Goal: Communication & Community: Answer question/provide support

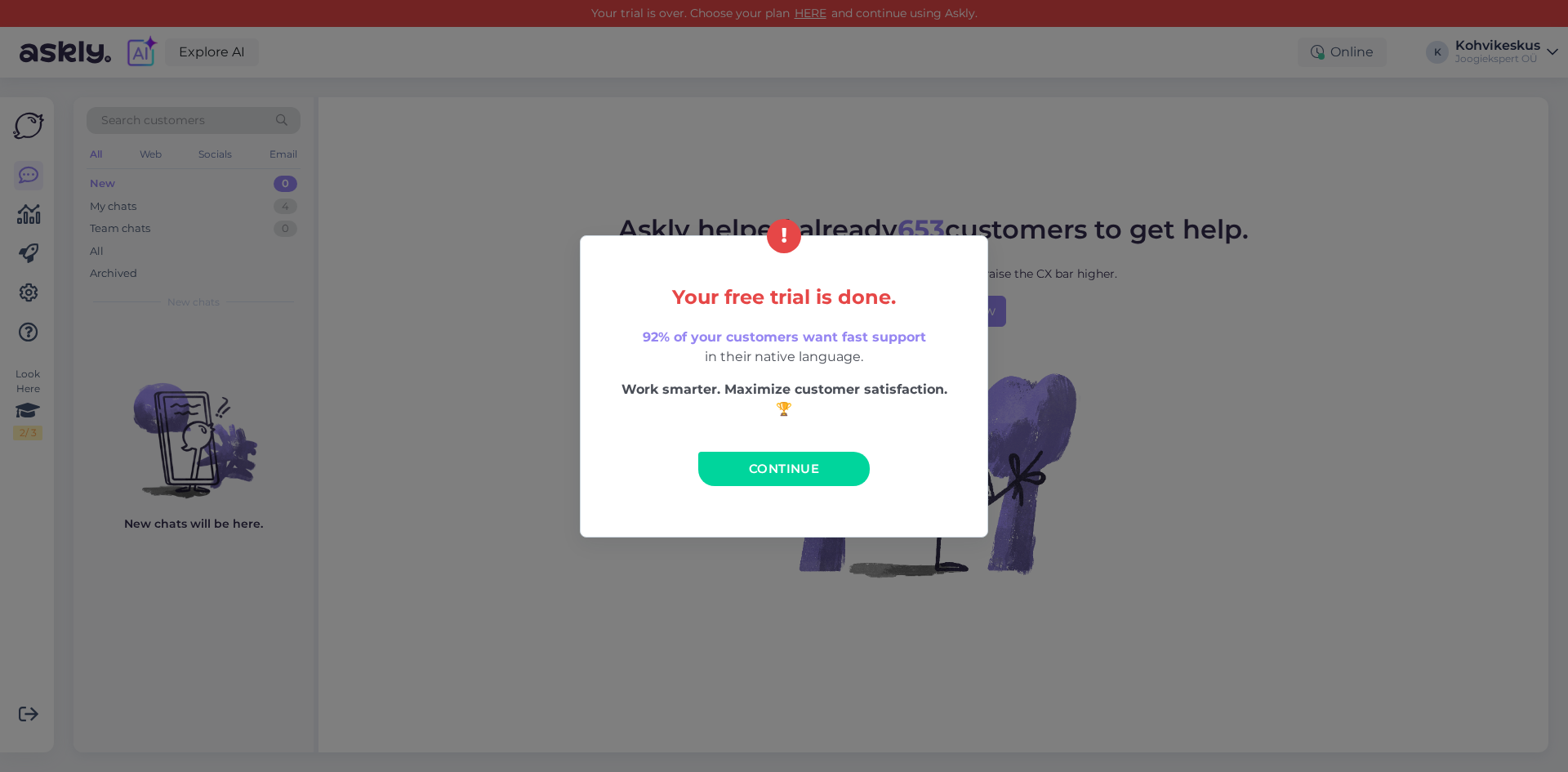
click at [773, 466] on span "Continue" at bounding box center [784, 468] width 70 height 15
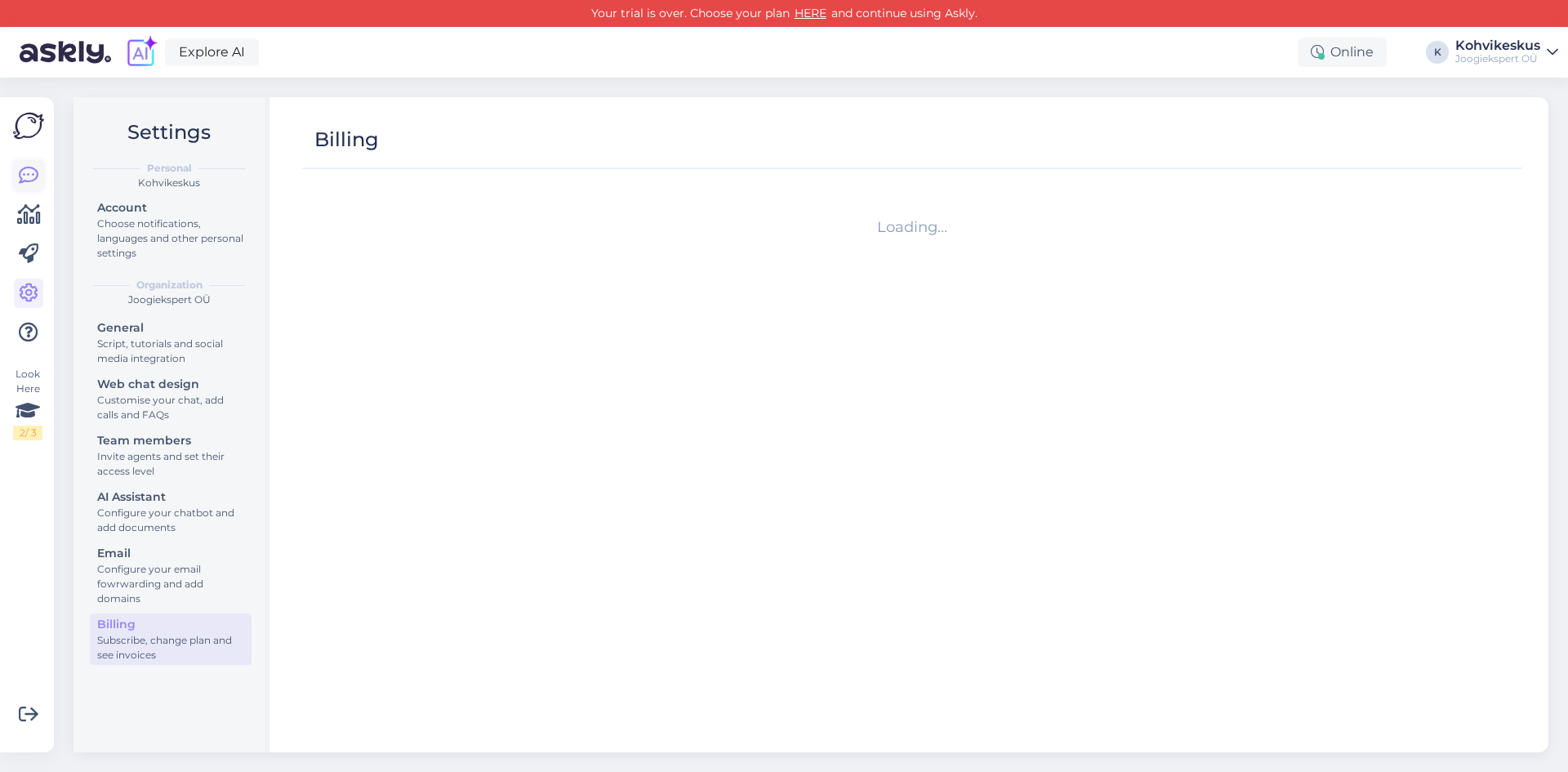
click at [25, 167] on icon at bounding box center [28, 175] width 20 height 20
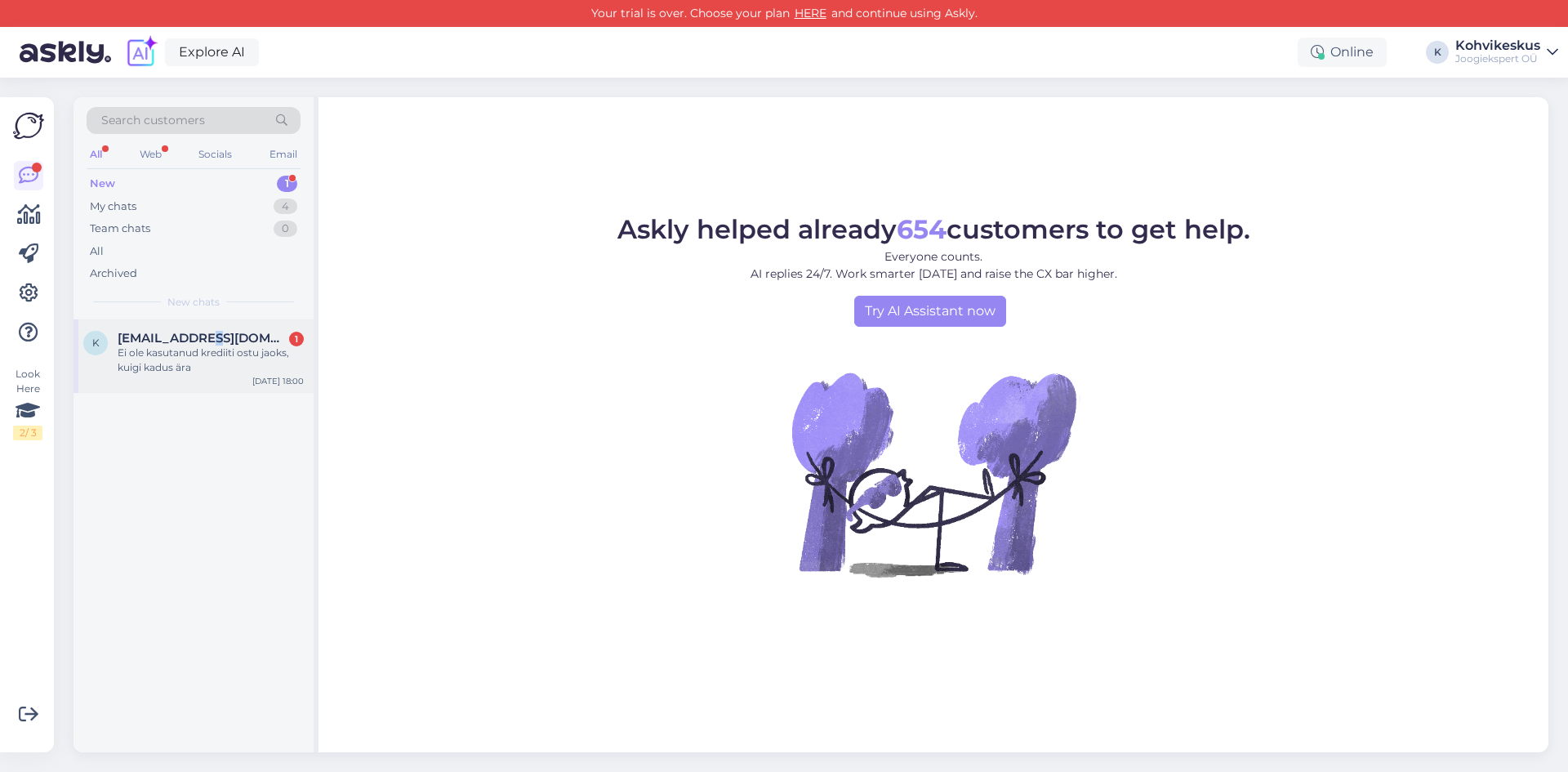
click at [211, 336] on span "[EMAIL_ADDRESS][DOMAIN_NAME]" at bounding box center [202, 338] width 170 height 15
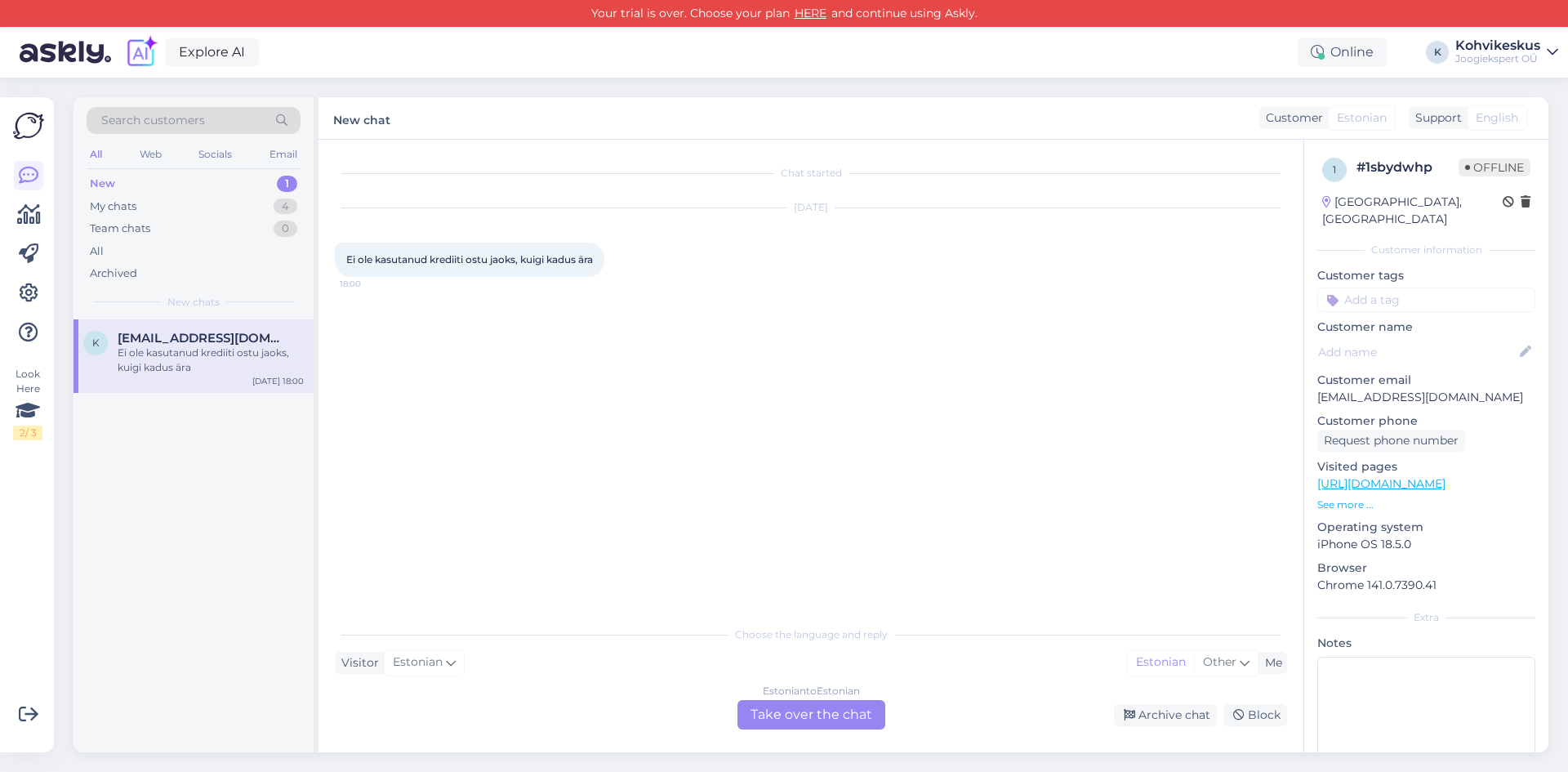
click at [791, 715] on div "Estonian to Estonian Take over the chat" at bounding box center [812, 715] width 148 height 29
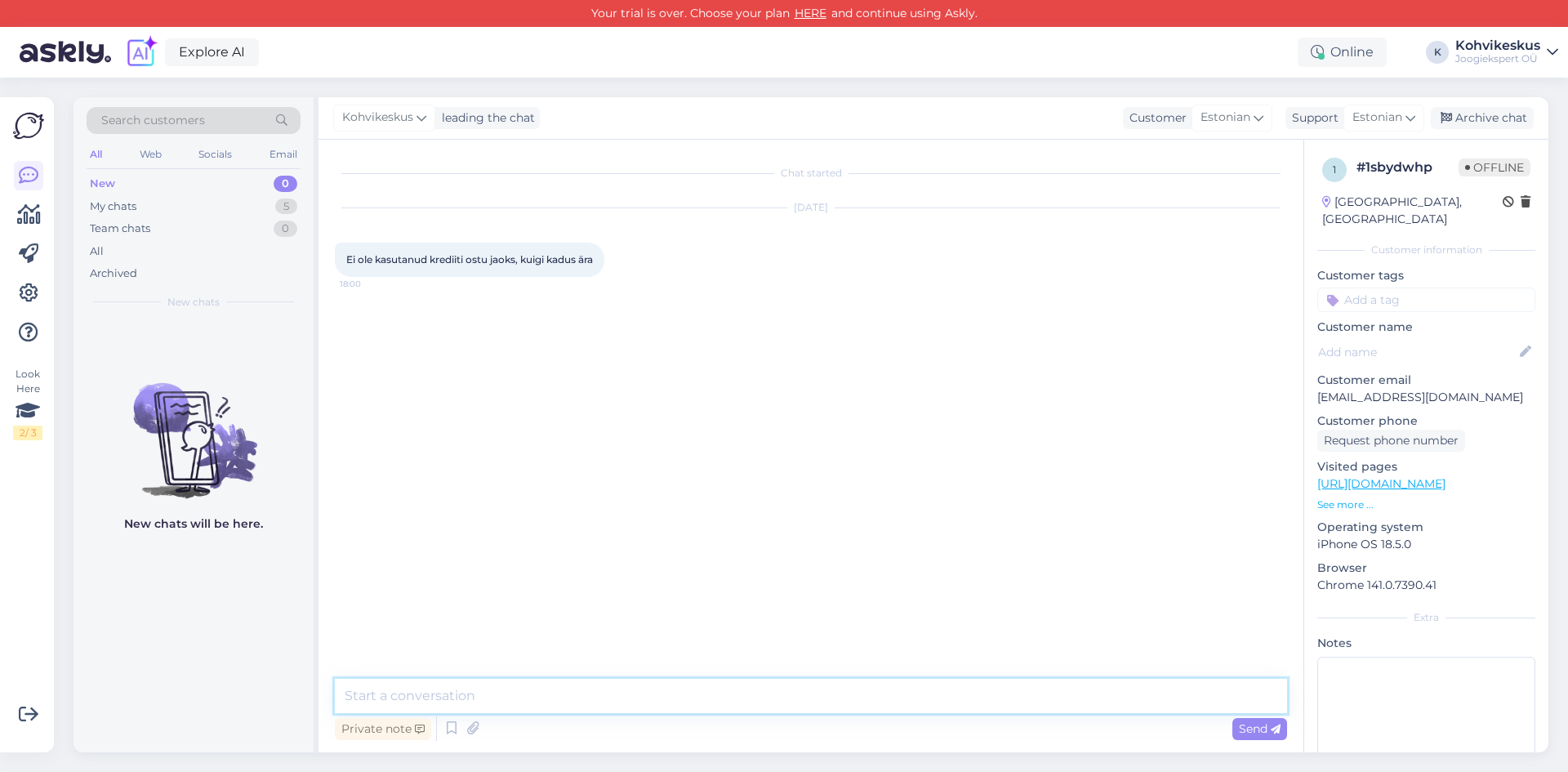
click at [550, 689] on textarea at bounding box center [811, 696] width 952 height 35
type textarea "Tere! Kandsime krediidi tagasi."
